Goal: Navigation & Orientation: Find specific page/section

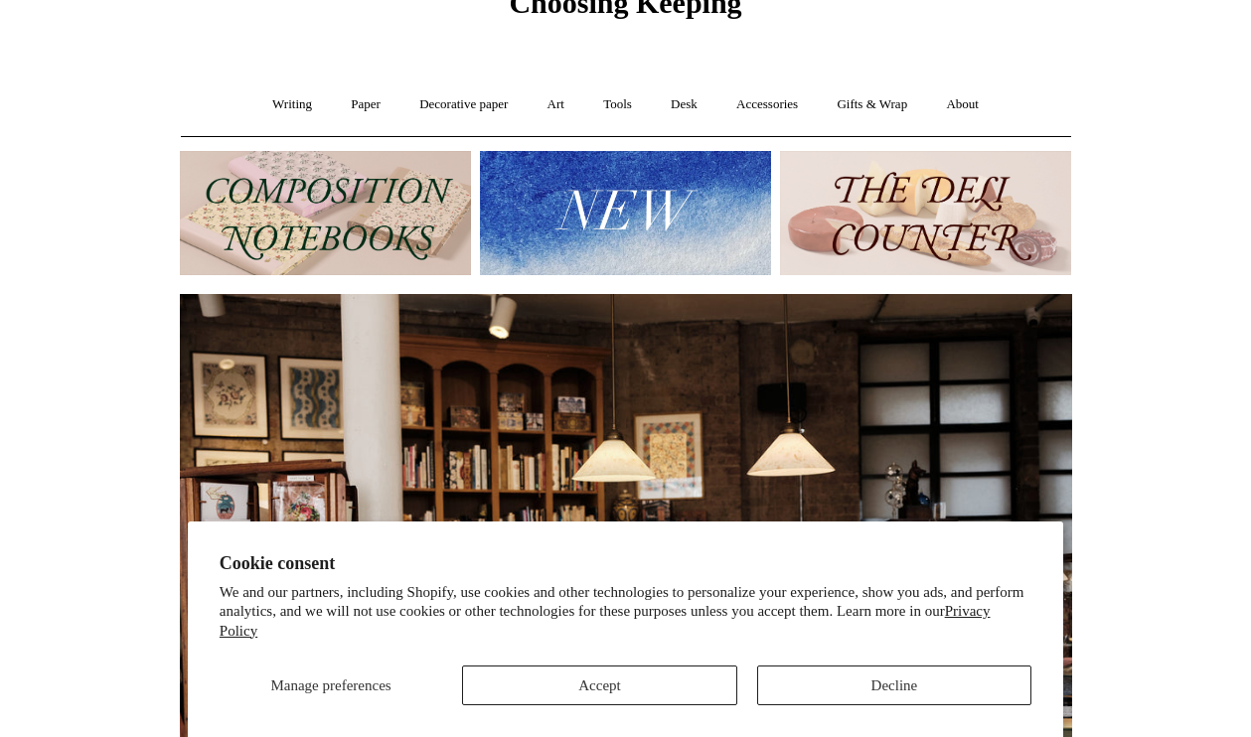
click at [589, 688] on img at bounding box center [626, 574] width 892 height 560
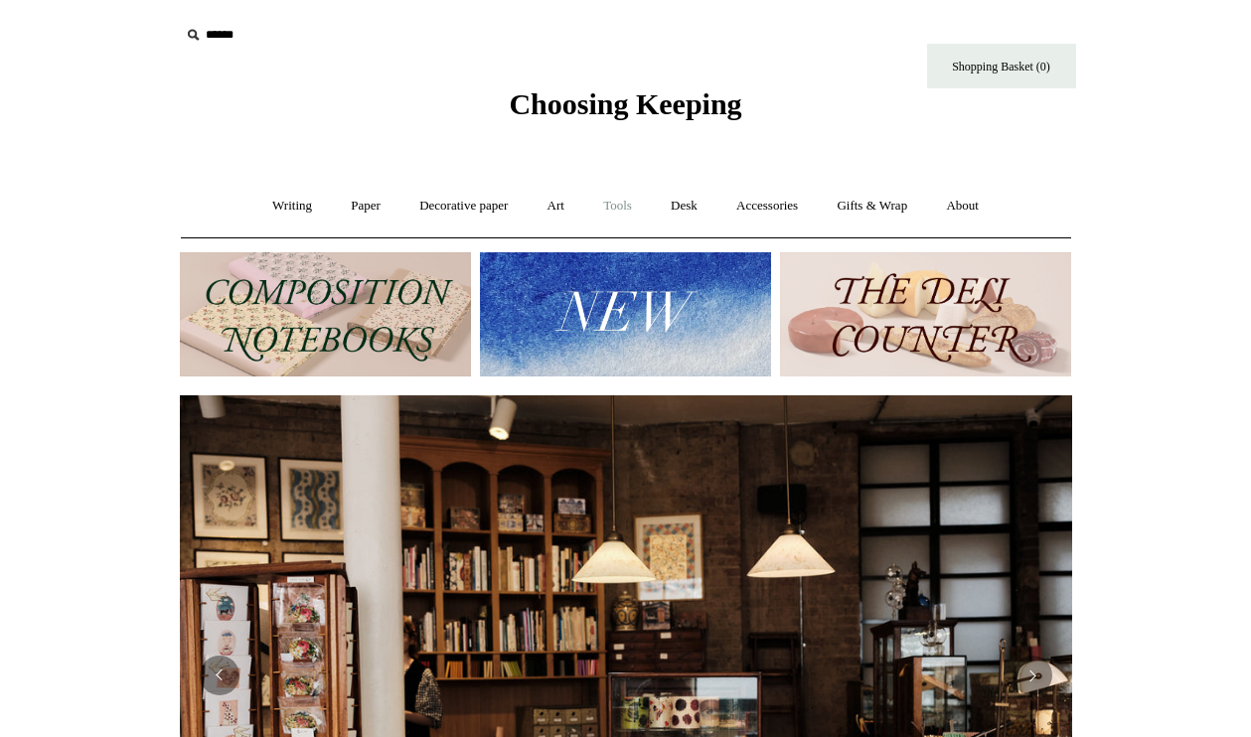
click at [617, 207] on link "Tools +" at bounding box center [617, 206] width 65 height 53
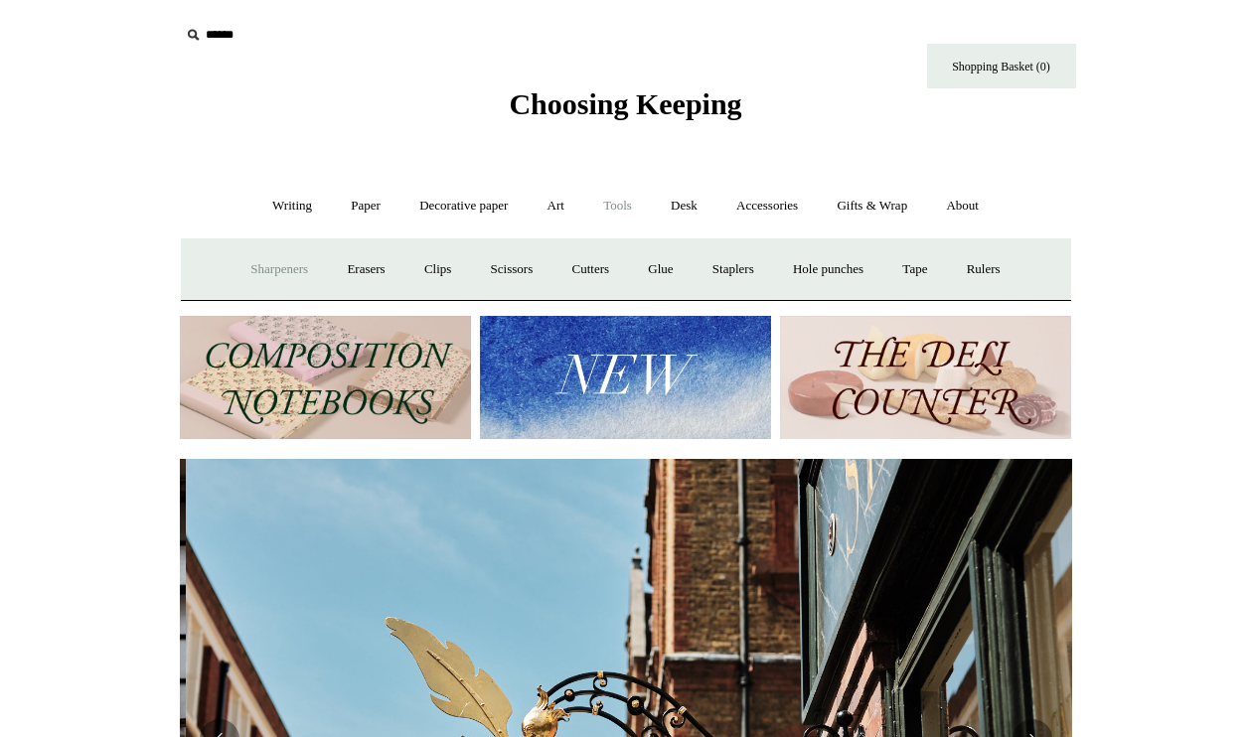
scroll to position [0, 892]
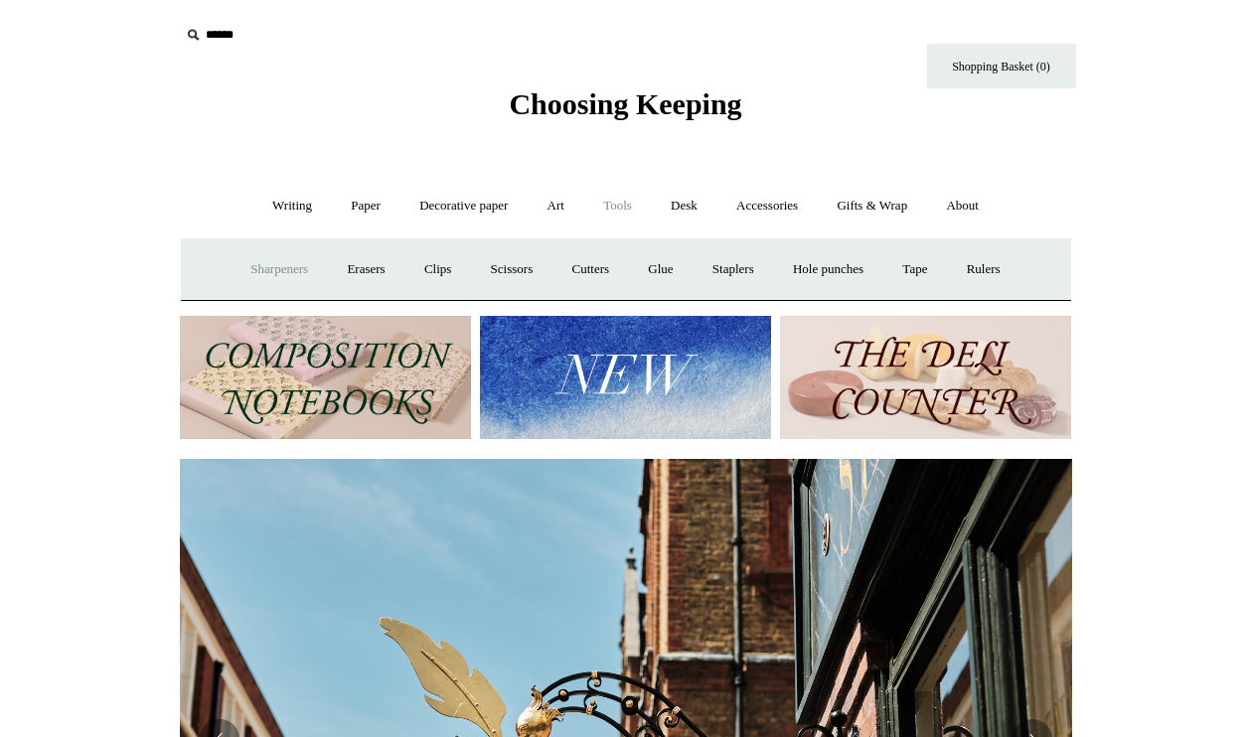
click at [271, 268] on link "Sharpeners" at bounding box center [278, 269] width 93 height 53
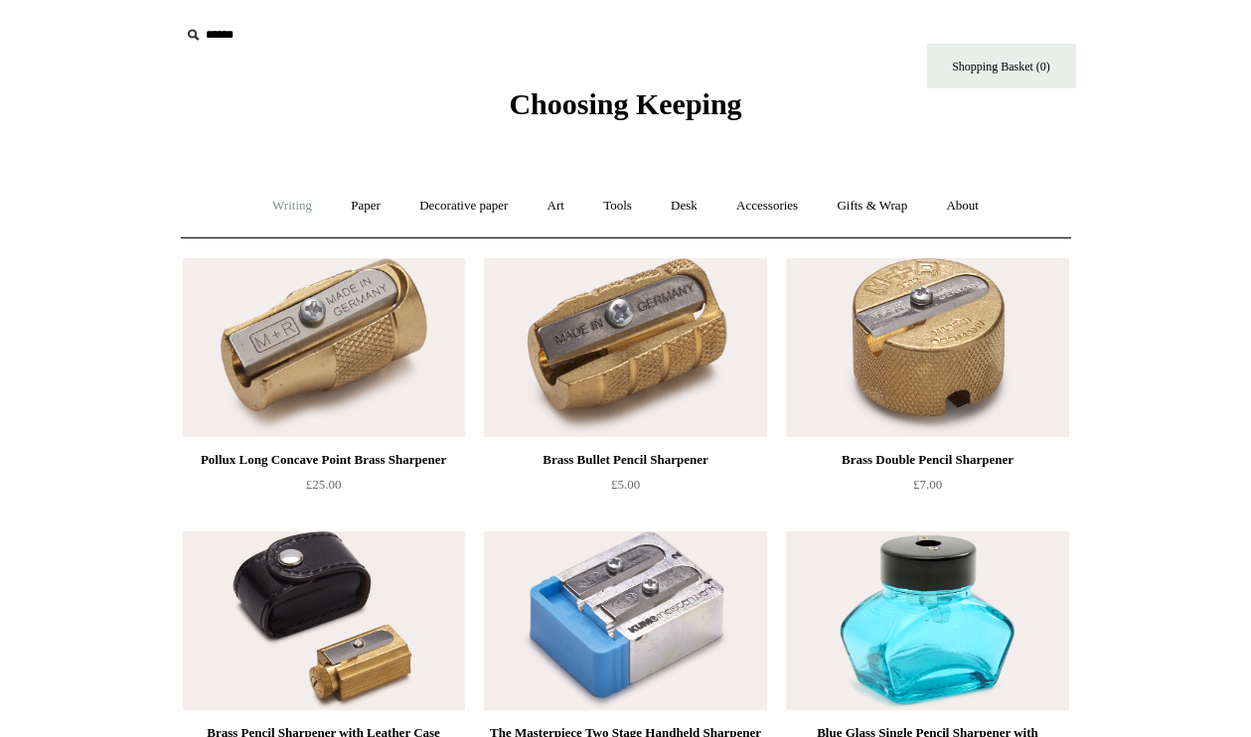
click at [280, 198] on link "Writing +" at bounding box center [291, 206] width 75 height 53
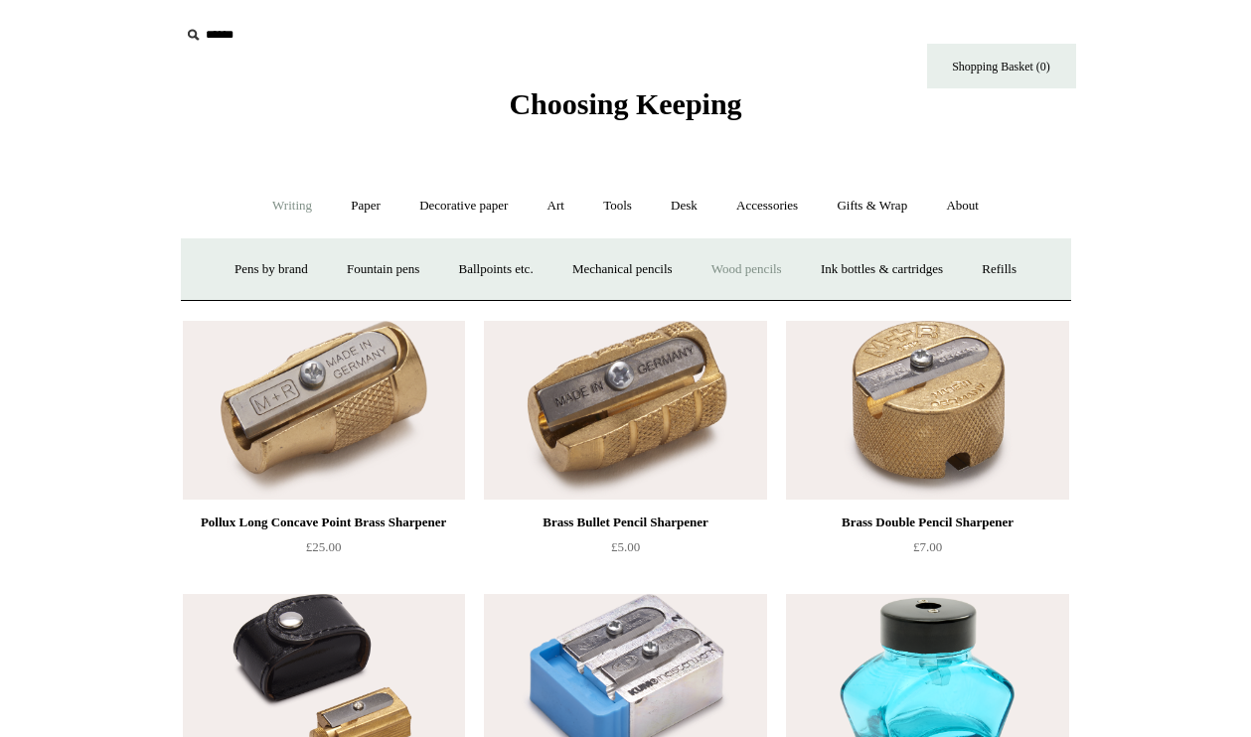
click at [749, 268] on link "Wood pencils +" at bounding box center [746, 269] width 106 height 53
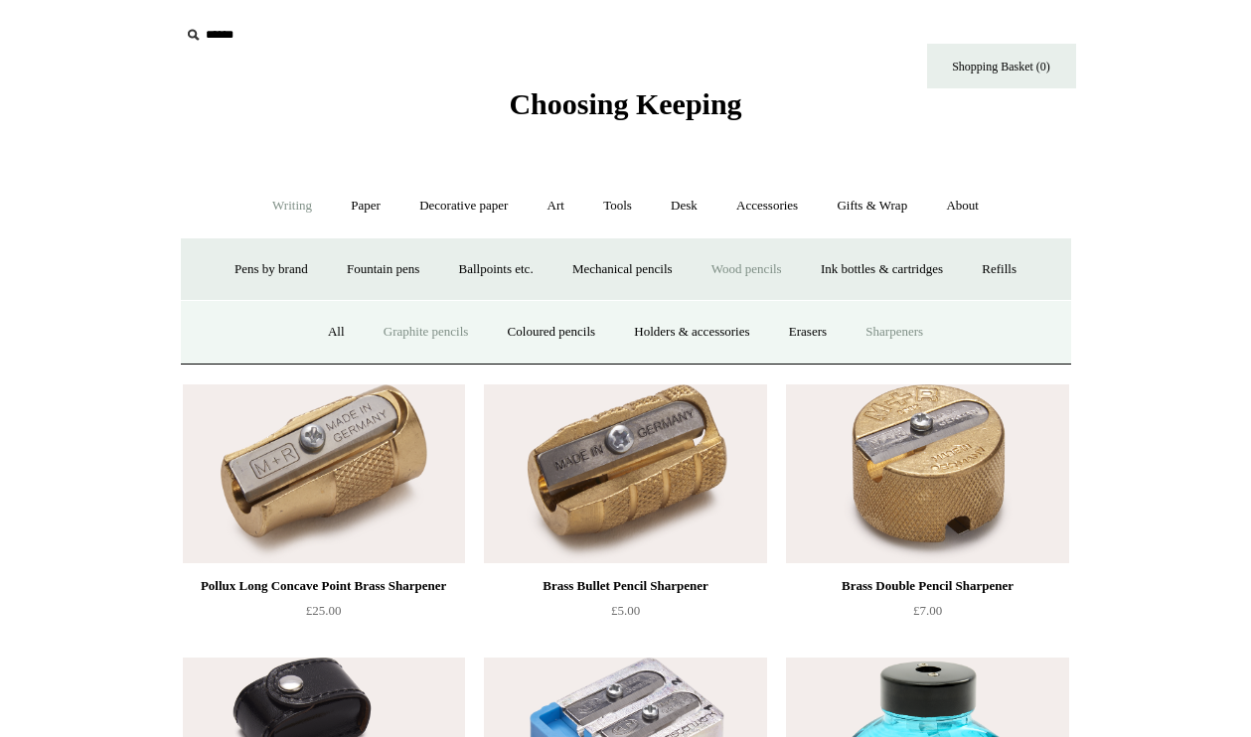
click at [384, 337] on link "Graphite pencils" at bounding box center [426, 332] width 121 height 53
